Goal: Find specific page/section: Find specific page/section

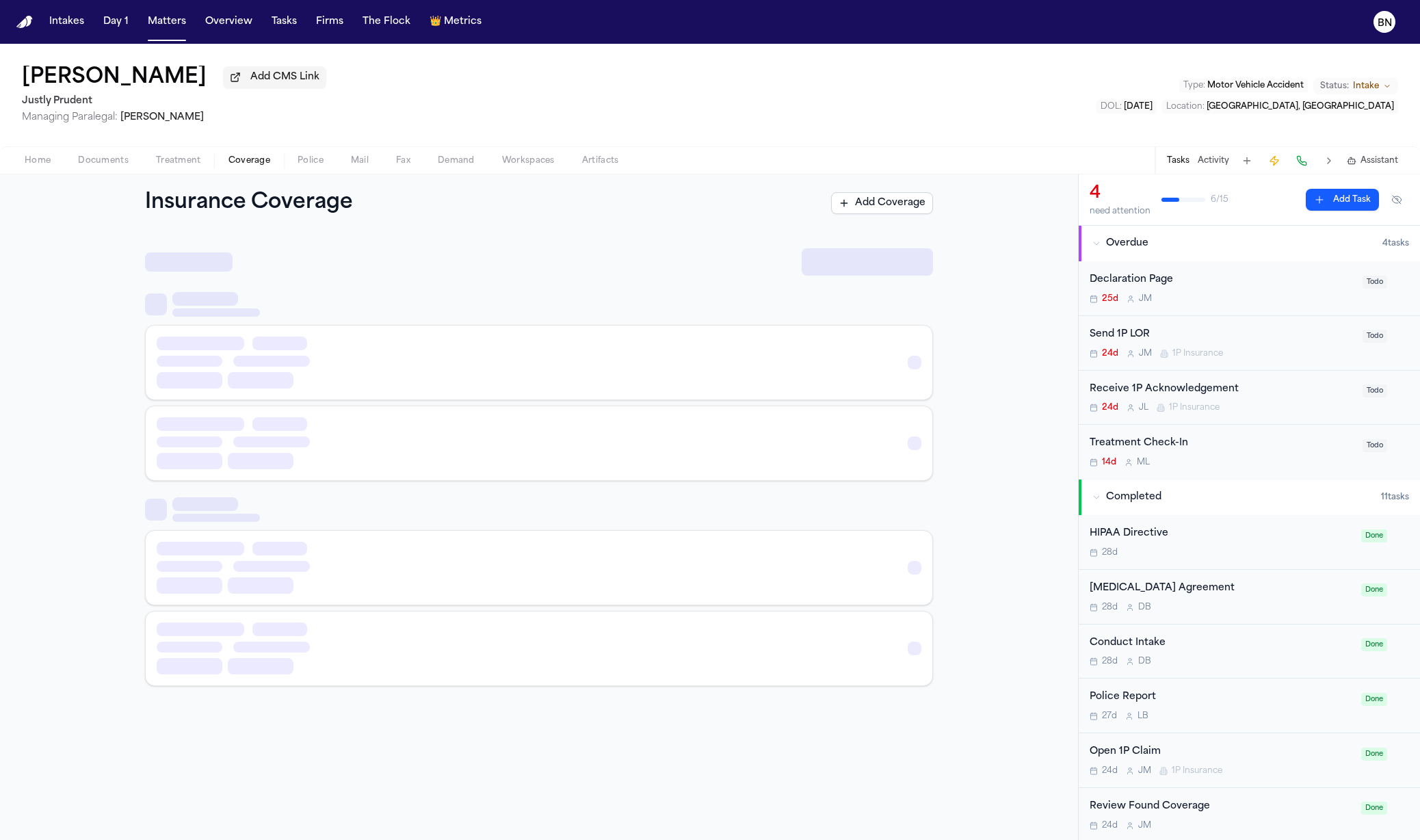
click at [261, 164] on span "Coverage" at bounding box center [249, 161] width 42 height 11
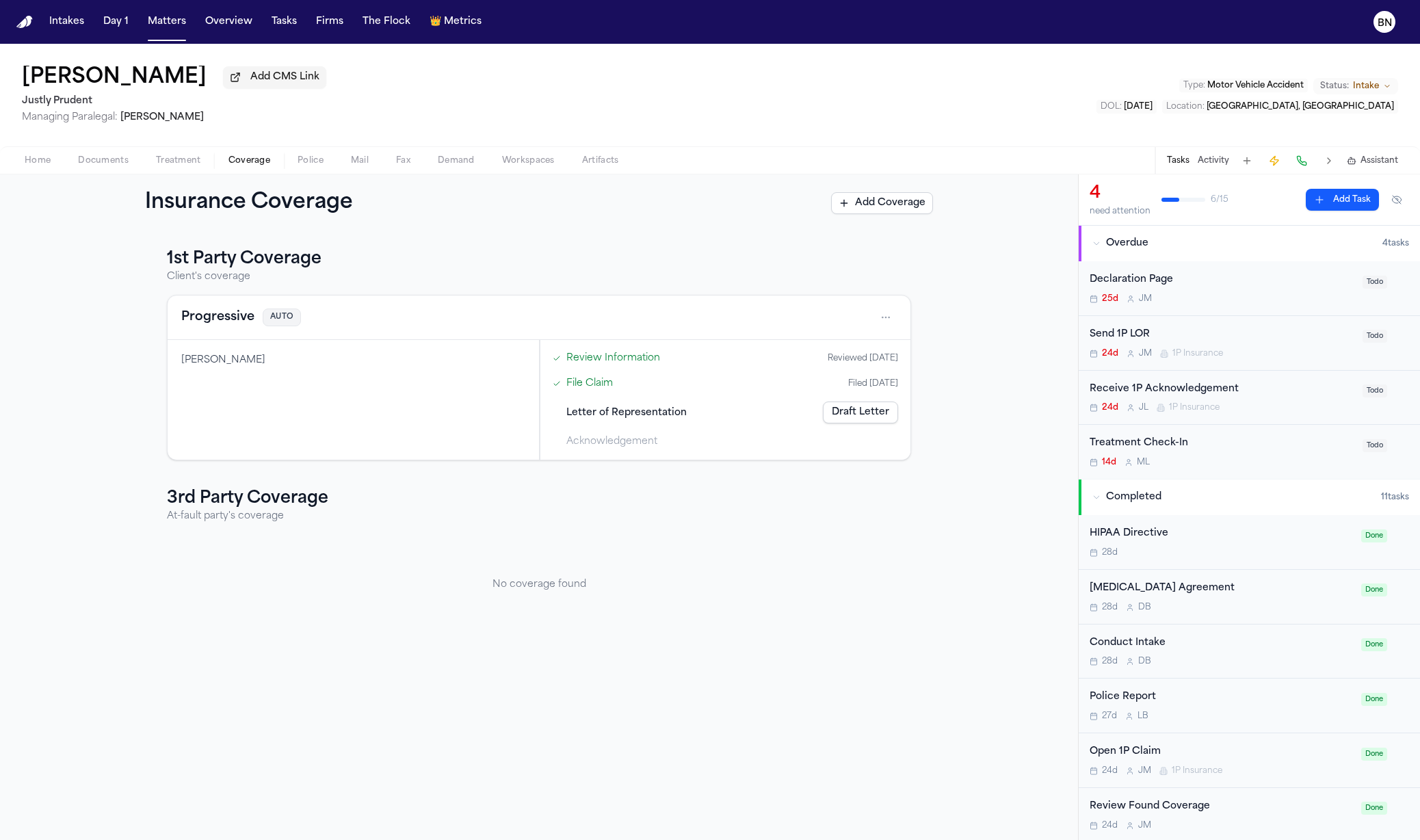
click at [118, 173] on div "Home Documents Treatment Coverage Police Mail Fax Demand Workspaces Artifacts T…" at bounding box center [710, 160] width 1420 height 28
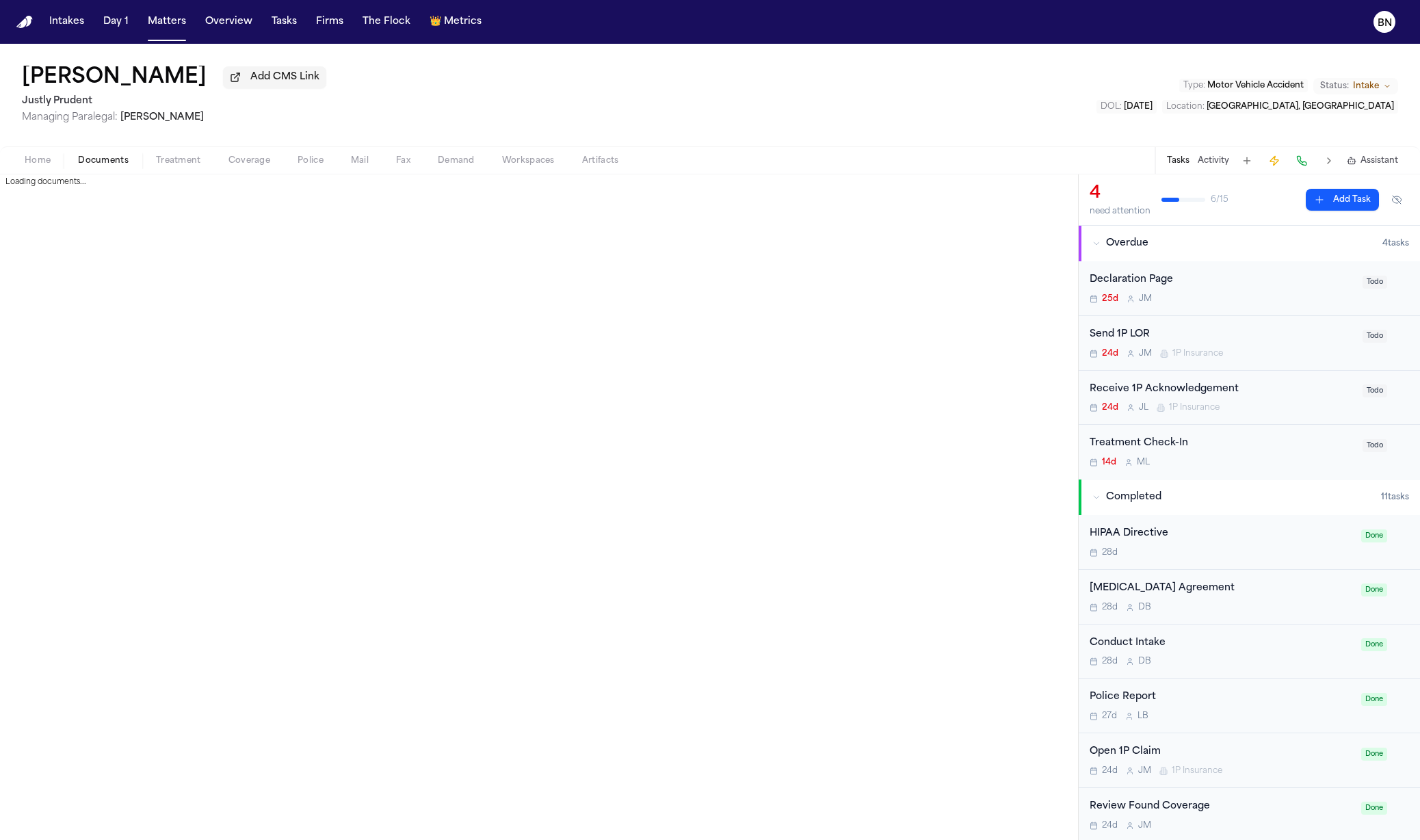
click at [114, 169] on button "Documents" at bounding box center [103, 161] width 78 height 17
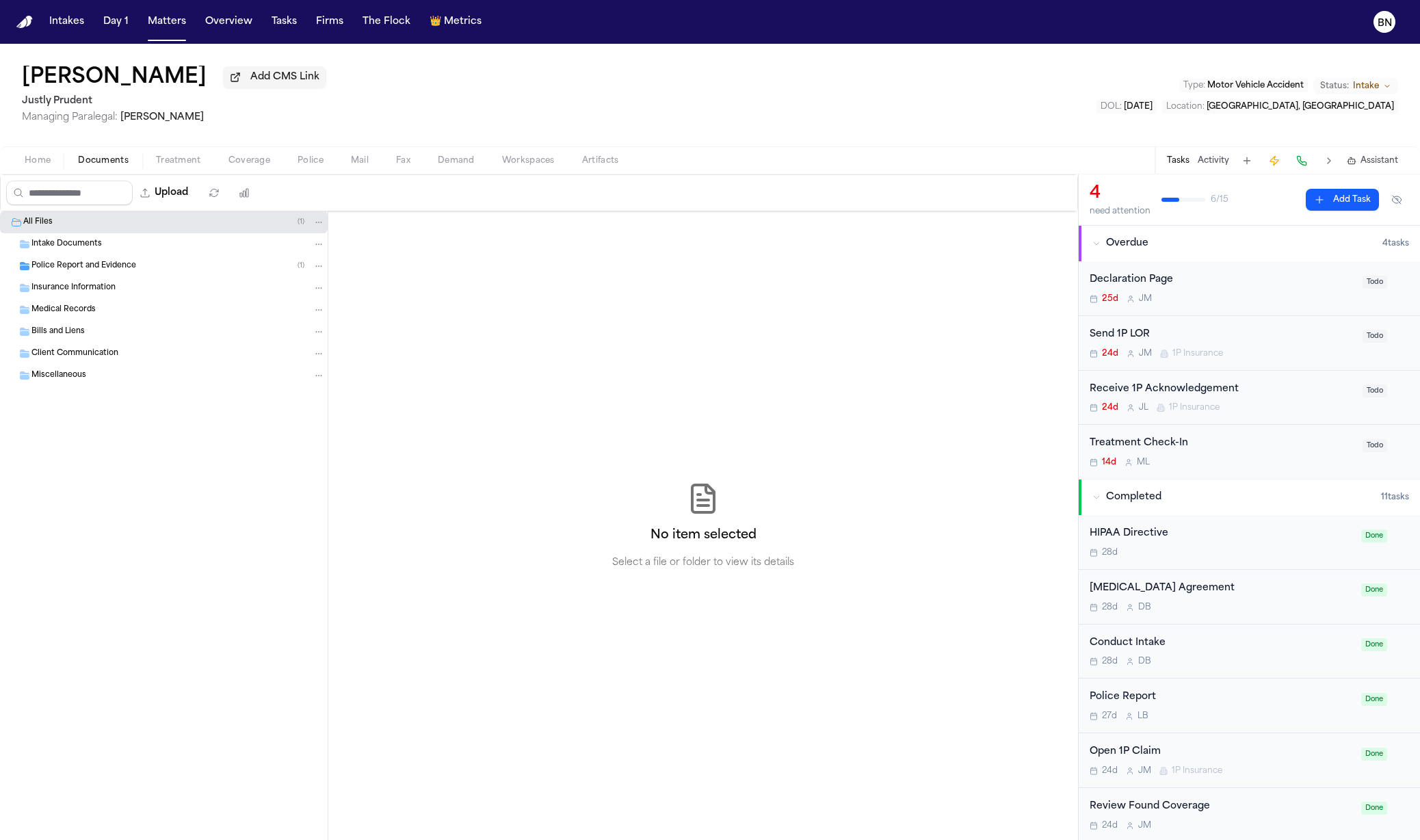
click at [113, 272] on span "Police Report and Evidence" at bounding box center [84, 266] width 105 height 12
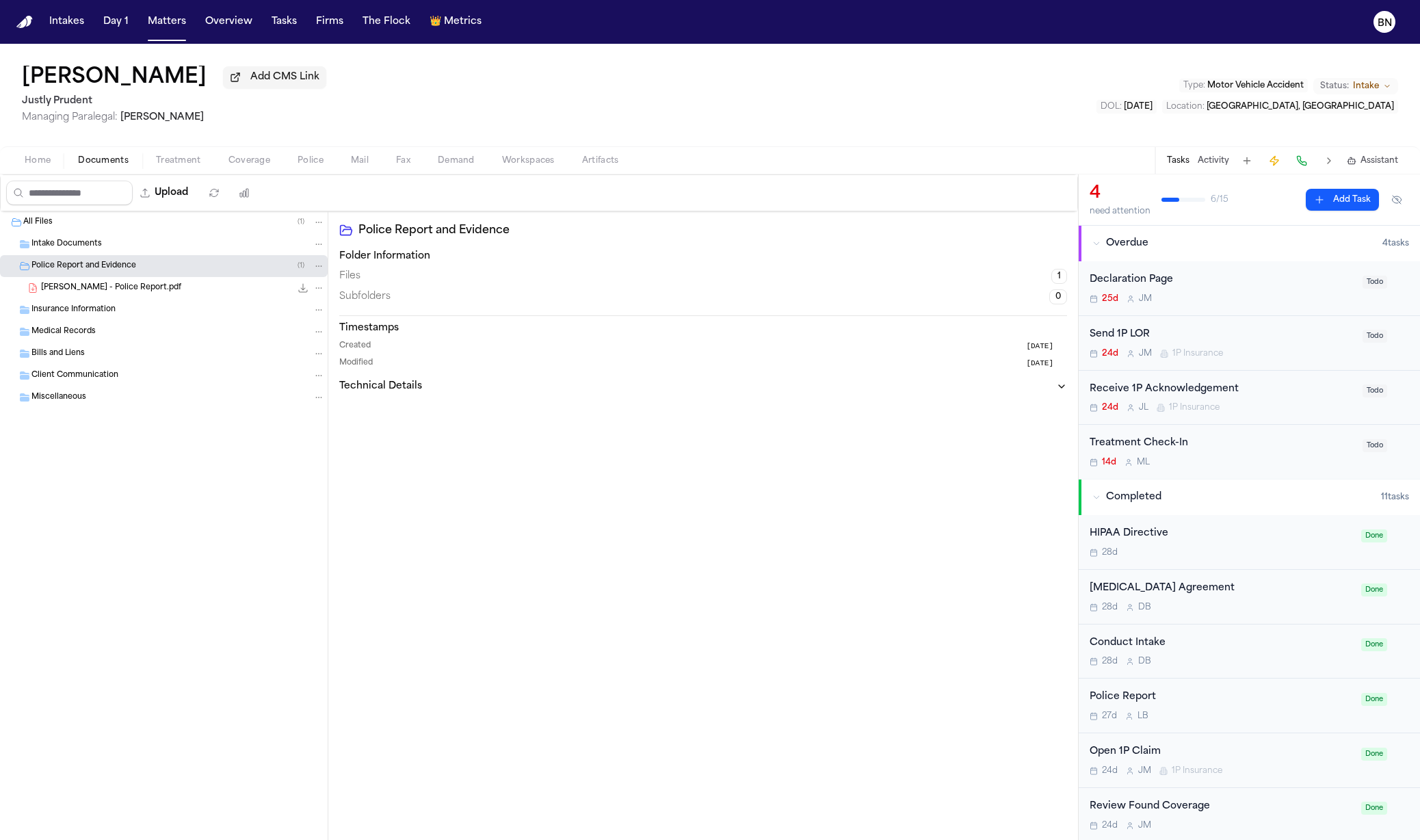
click at [123, 250] on div "Intake Documents" at bounding box center [178, 245] width 293 height 13
click at [136, 286] on span "Gurniak, Matt - Police Report.pdf" at bounding box center [111, 288] width 140 height 12
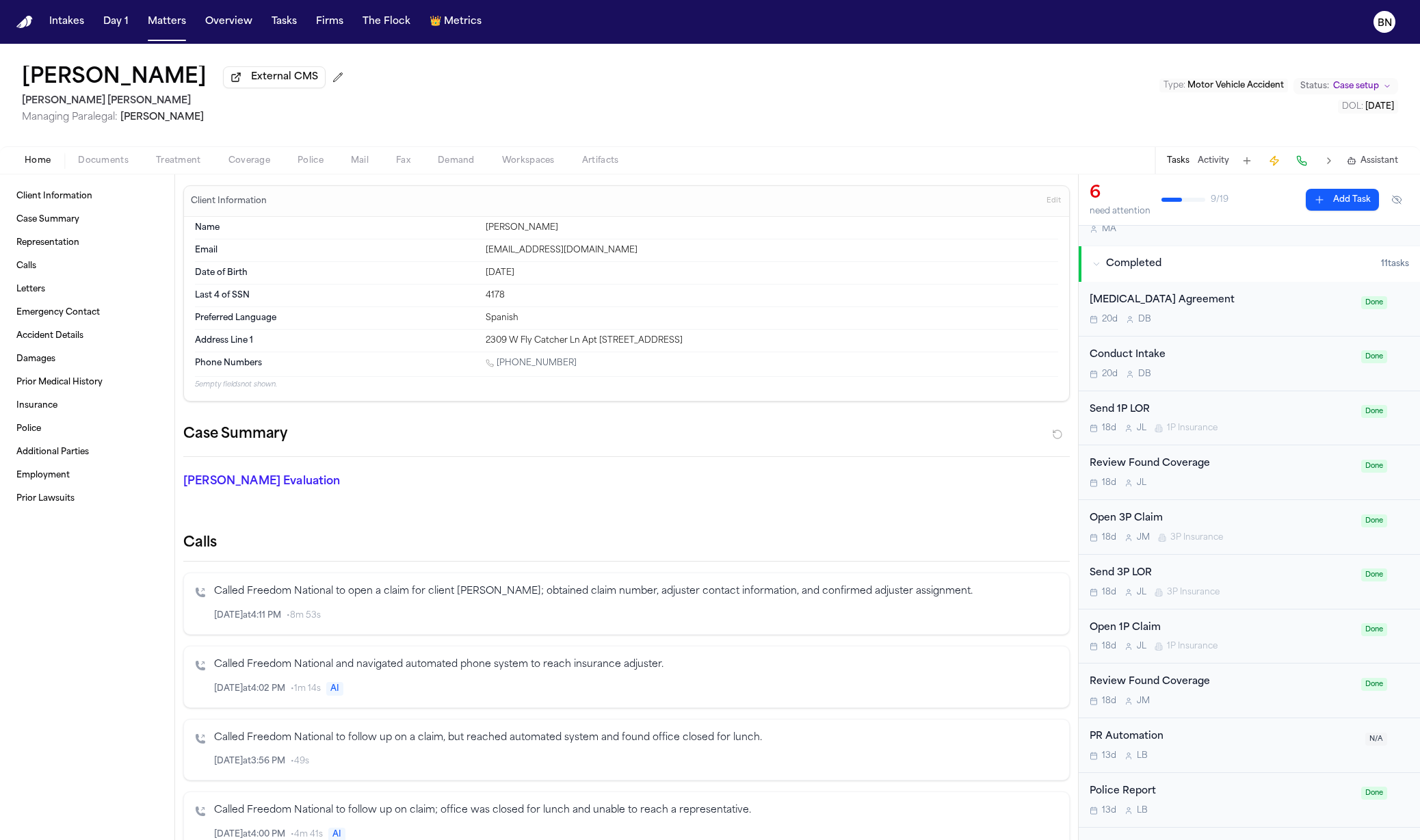
scroll to position [526, 0]
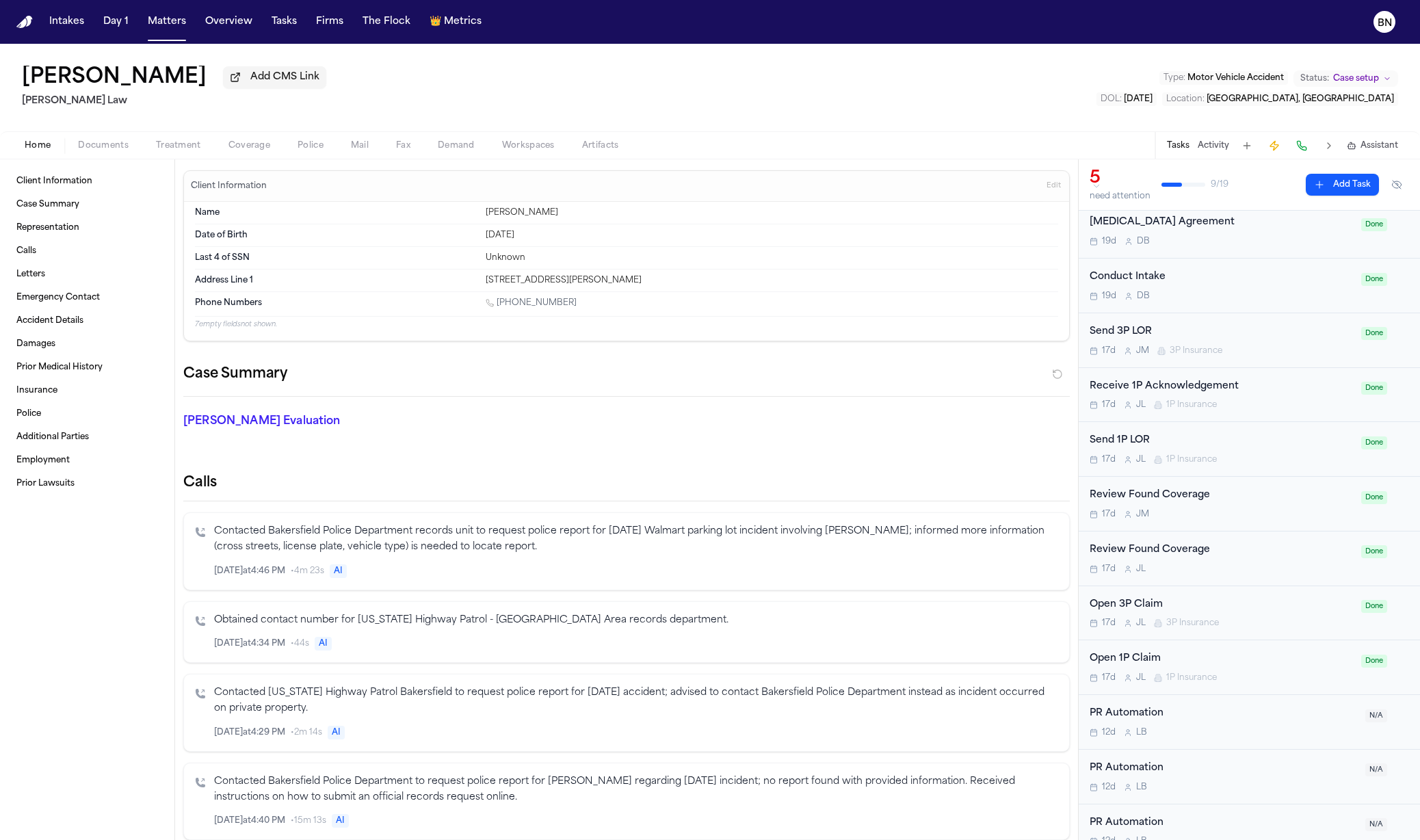
scroll to position [511, 0]
